Goal: Transaction & Acquisition: Download file/media

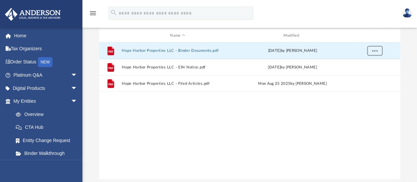
scroll to position [145, 296]
click at [377, 67] on span "More options" at bounding box center [374, 67] width 5 height 4
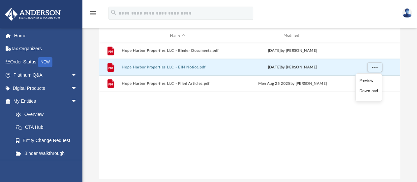
click at [366, 94] on li "Download" at bounding box center [368, 90] width 19 height 7
click at [374, 68] on span "More options" at bounding box center [374, 67] width 5 height 4
click at [371, 89] on li "Download" at bounding box center [368, 90] width 19 height 7
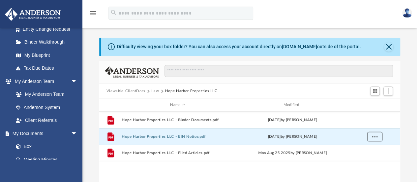
scroll to position [111, 0]
click at [24, 146] on link "Box" at bounding box center [45, 146] width 72 height 13
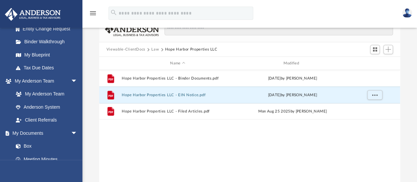
scroll to position [0, 0]
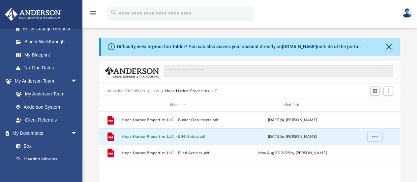
click at [38, 131] on link "My Documents arrow_drop_down" at bounding box center [44, 132] width 79 height 13
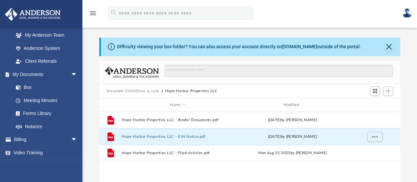
scroll to position [171, 0]
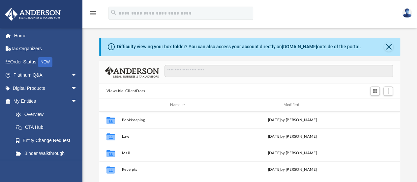
scroll to position [145, 296]
click at [126, 136] on button "Law" at bounding box center [178, 136] width 112 height 4
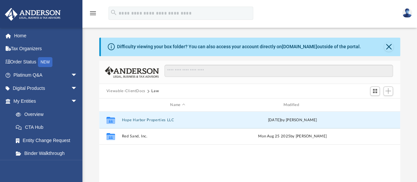
click at [138, 121] on button "Hope Harbor Properties LLC" at bounding box center [178, 120] width 112 height 4
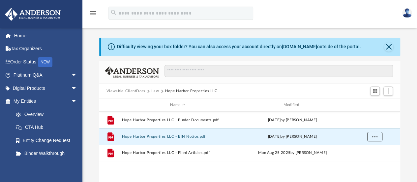
click at [376, 135] on span "More options" at bounding box center [374, 137] width 5 height 4
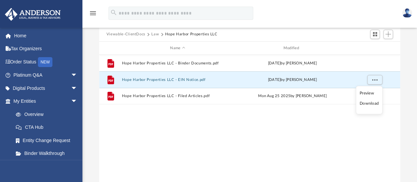
scroll to position [61, 0]
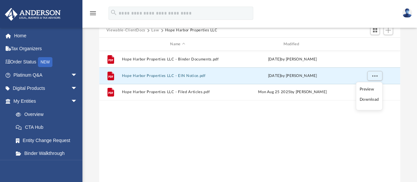
click at [370, 99] on li "Download" at bounding box center [369, 99] width 19 height 7
